Goal: Task Accomplishment & Management: Complete application form

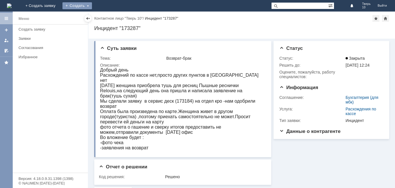
click at [92, 5] on div "Создать" at bounding box center [76, 5] width 29 height 7
click at [107, 18] on link "Заявка" at bounding box center [86, 17] width 44 height 7
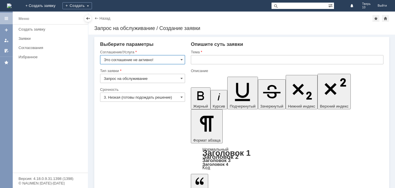
click at [196, 60] on input "text" at bounding box center [287, 59] width 192 height 9
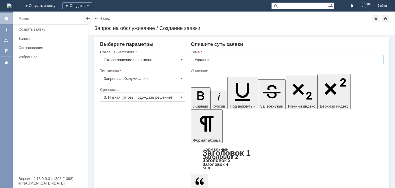
type input "Удаление"
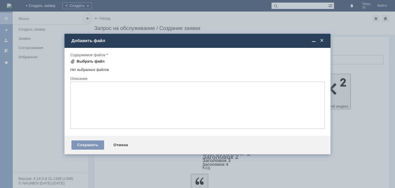
click at [95, 61] on div "Выбрать файл" at bounding box center [91, 61] width 28 height 5
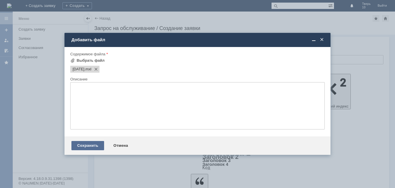
click at [83, 145] on div "Сохранить" at bounding box center [87, 145] width 33 height 9
